Goal: Communication & Community: Answer question/provide support

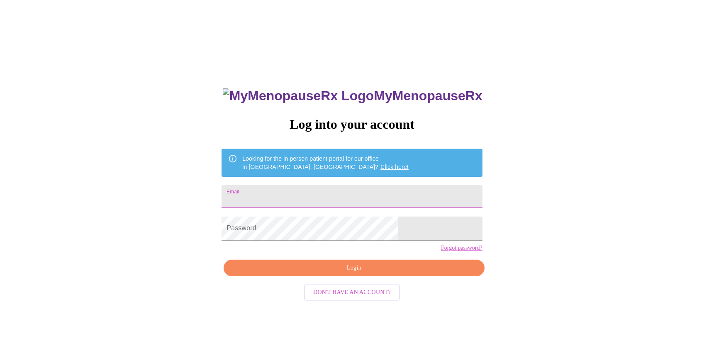
click at [362, 190] on input "Email" at bounding box center [351, 196] width 260 height 23
type input "[EMAIL_ADDRESS][DOMAIN_NAME]"
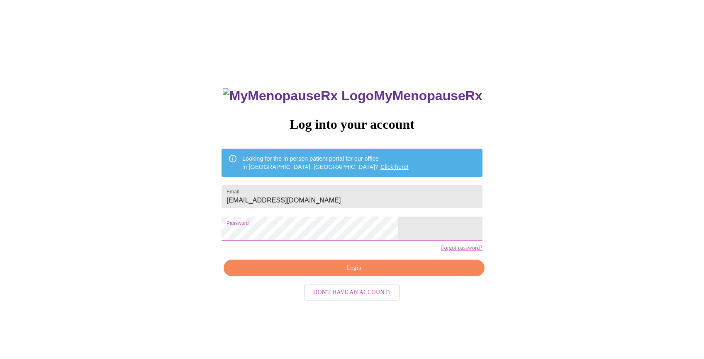
click at [327, 274] on span "Login" at bounding box center [353, 268] width 241 height 10
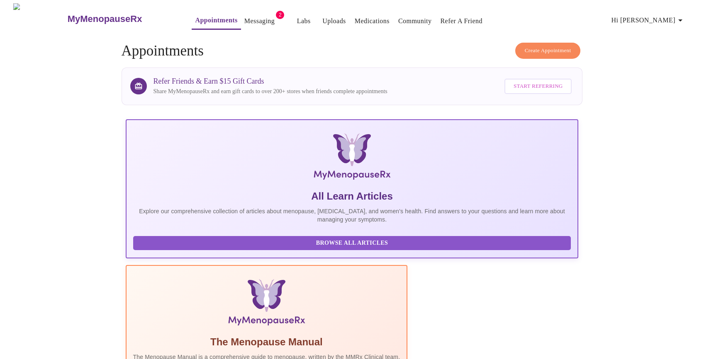
click at [244, 17] on link "Messaging" at bounding box center [259, 21] width 30 height 12
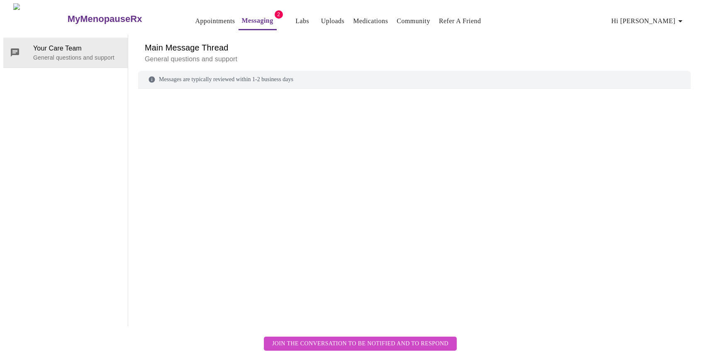
scroll to position [31, 0]
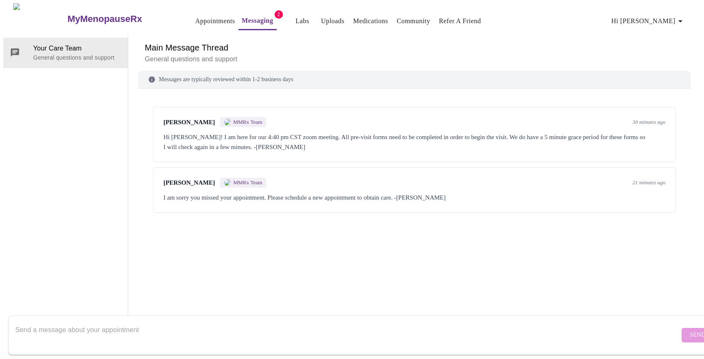
click at [248, 132] on div "Hi [PERSON_NAME]! I am here for our 4:40 pm CST zoom meeting. All pre-visit for…" at bounding box center [414, 142] width 502 height 20
click at [391, 132] on div "Hi [PERSON_NAME]! I am here for our 4:40 pm CST zoom meeting. All pre-visit for…" at bounding box center [414, 142] width 502 height 20
click at [454, 167] on div "[PERSON_NAME] MMRx Team 21 minutes ago I am sorry you missed your appointment. …" at bounding box center [414, 190] width 522 height 46
click at [211, 335] on textarea "Send a message about your appointment" at bounding box center [347, 335] width 664 height 27
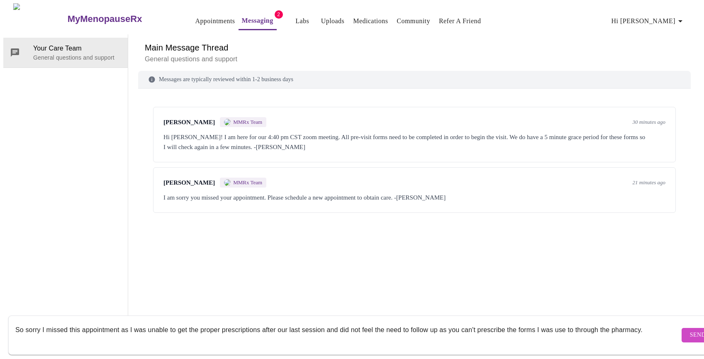
click at [520, 322] on textarea "So sorry I missed this appointment as I was unable to get the proper prescripti…" at bounding box center [347, 335] width 664 height 27
click at [588, 322] on textarea "So sorry I missed this appointment as I was unable to get the proper prescripti…" at bounding box center [347, 335] width 664 height 27
type textarea "So sorry I missed this appointment as I was unable to get the proper prescripti…"
click at [681, 328] on button "Send" at bounding box center [697, 335] width 32 height 15
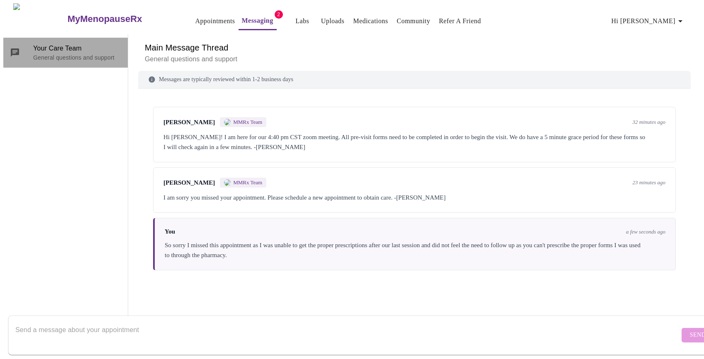
click at [68, 44] on span "Your Care Team" at bounding box center [77, 49] width 88 height 10
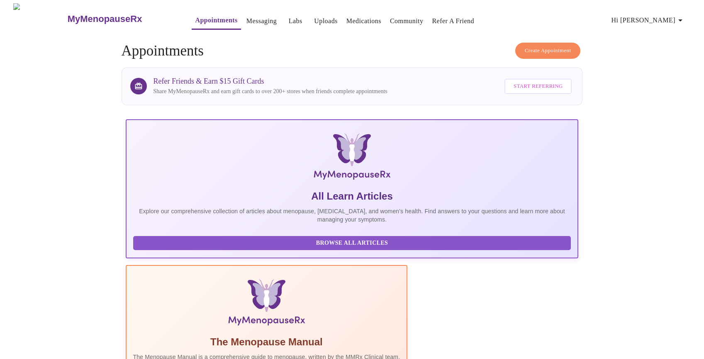
click at [246, 15] on link "Messaging" at bounding box center [261, 21] width 30 height 12
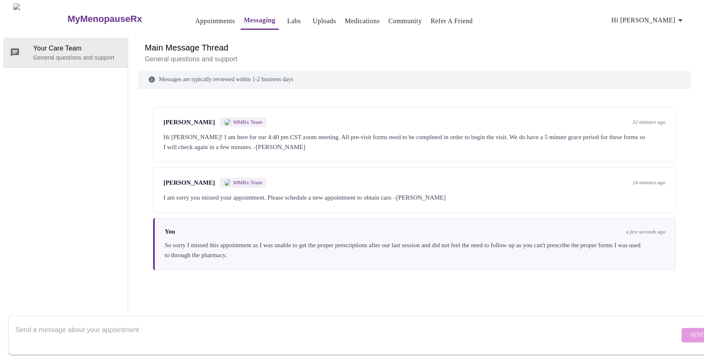
click at [287, 17] on link "Labs" at bounding box center [294, 21] width 14 height 12
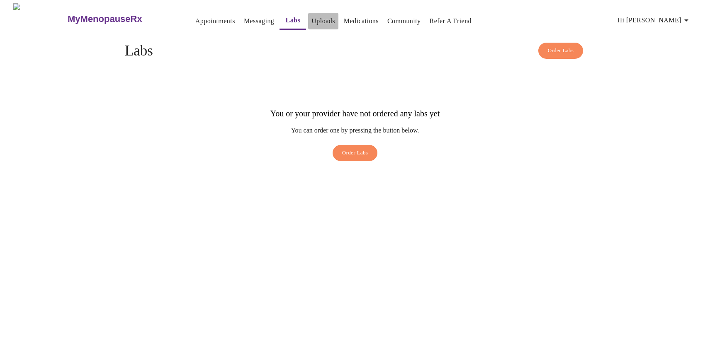
click at [311, 18] on link "Uploads" at bounding box center [323, 21] width 24 height 12
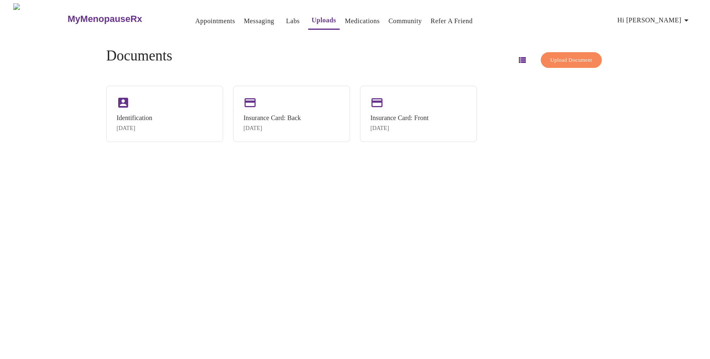
click at [345, 20] on link "Medications" at bounding box center [362, 21] width 35 height 12
